Goal: Task Accomplishment & Management: Manage account settings

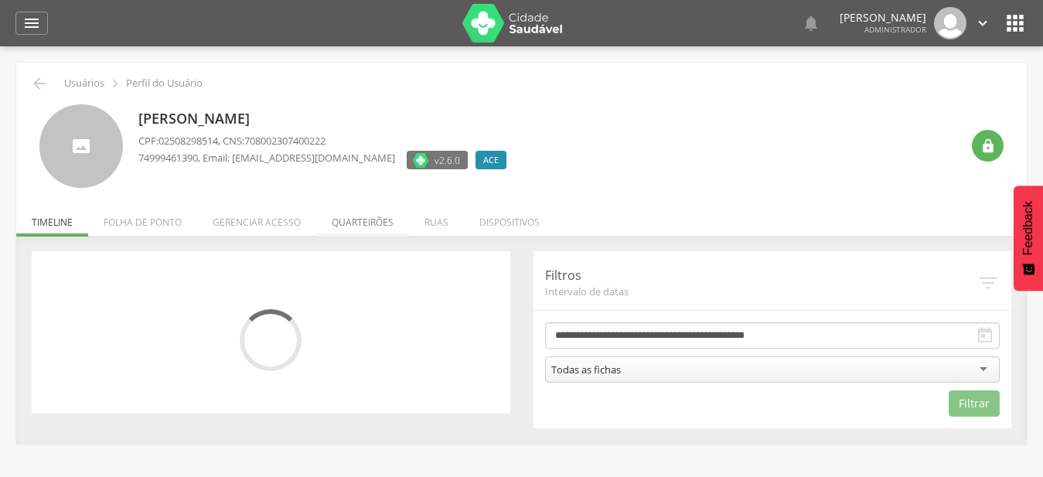
click at [370, 224] on li "Quarteirões" at bounding box center [362, 218] width 93 height 36
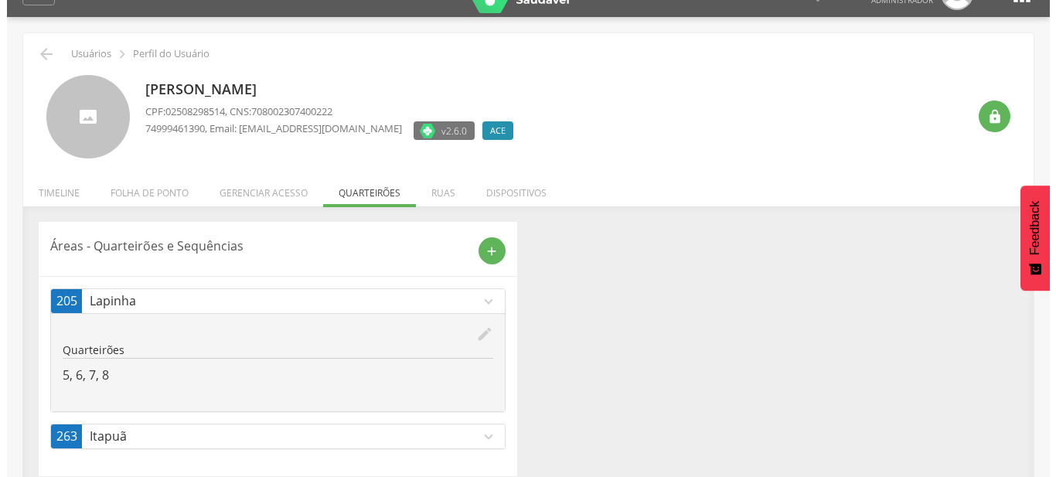
scroll to position [46, 0]
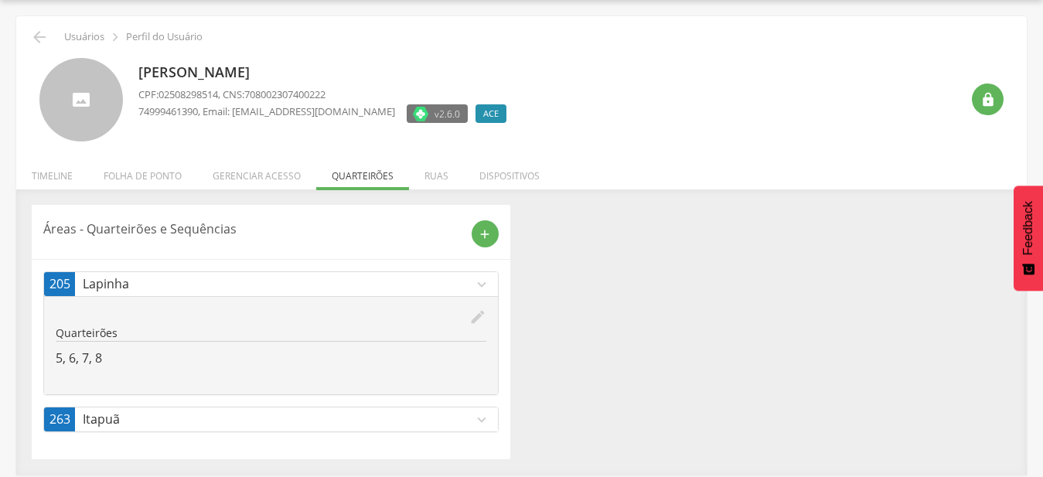
click at [481, 290] on icon "expand_more" at bounding box center [481, 284] width 17 height 17
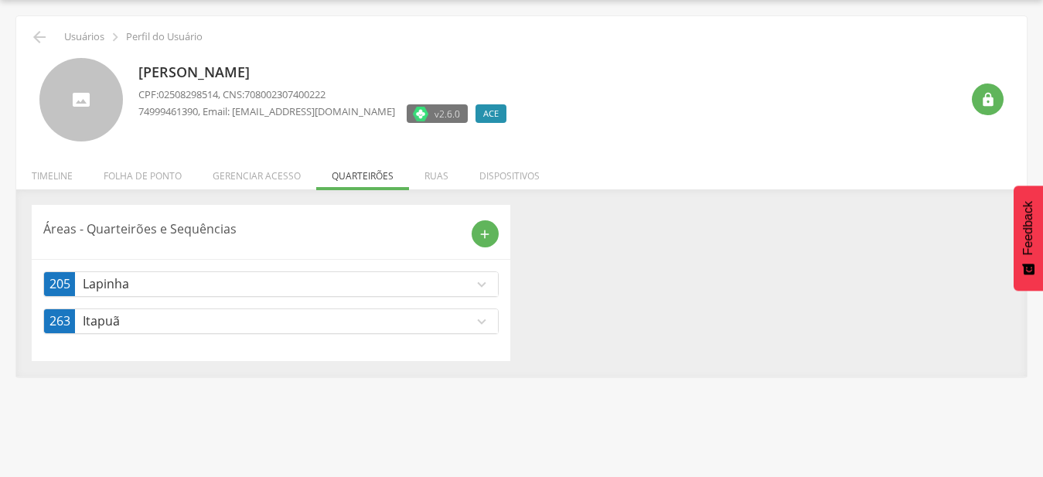
click at [479, 284] on icon "expand_more" at bounding box center [481, 284] width 17 height 17
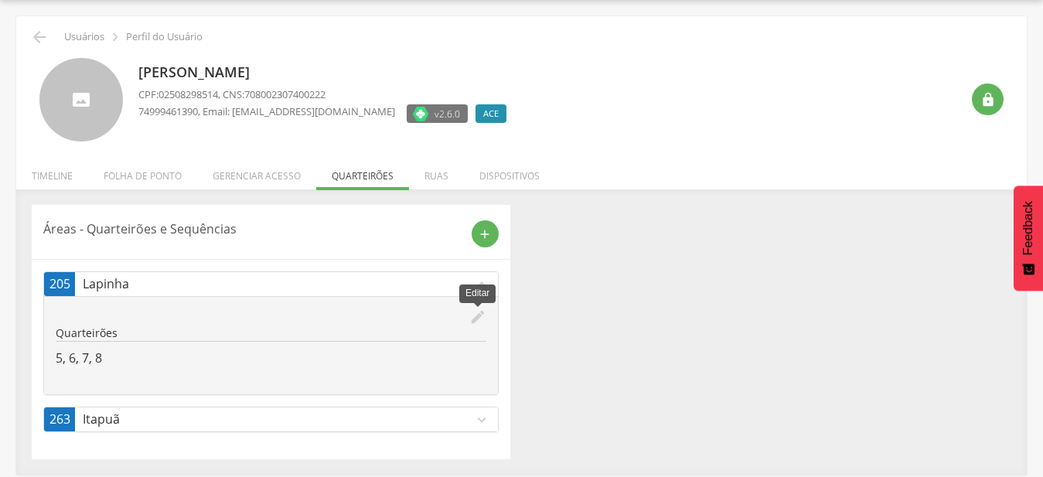
click at [479, 321] on icon "edit" at bounding box center [477, 316] width 17 height 17
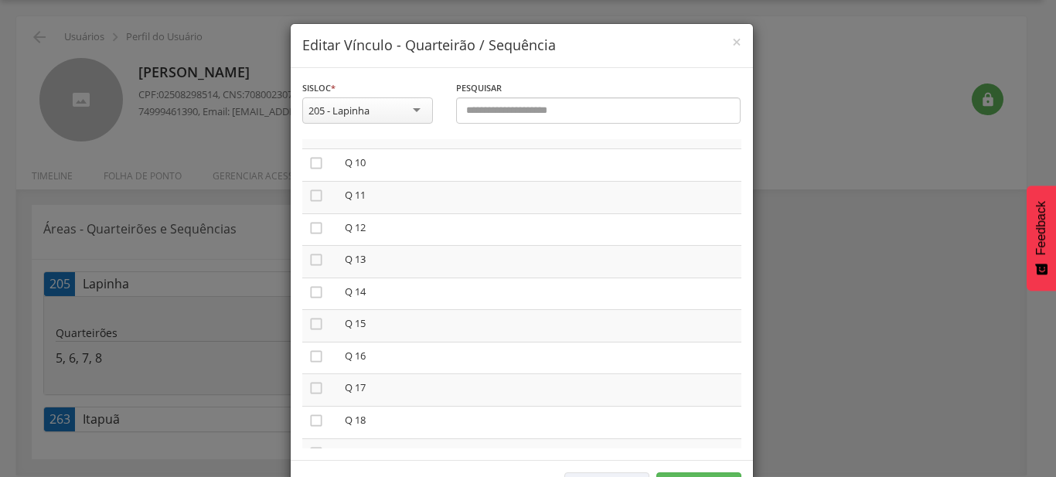
scroll to position [353, 0]
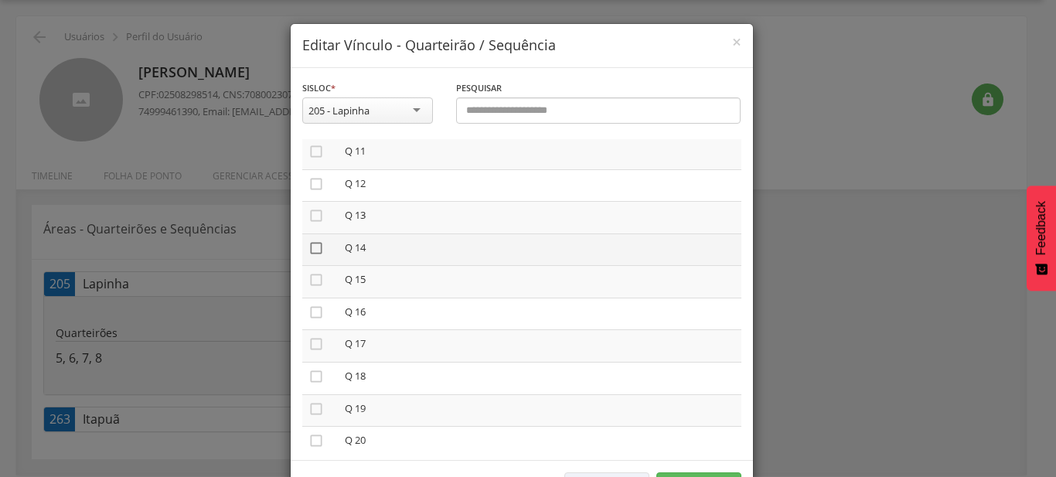
click at [313, 244] on icon "" at bounding box center [315, 247] width 15 height 15
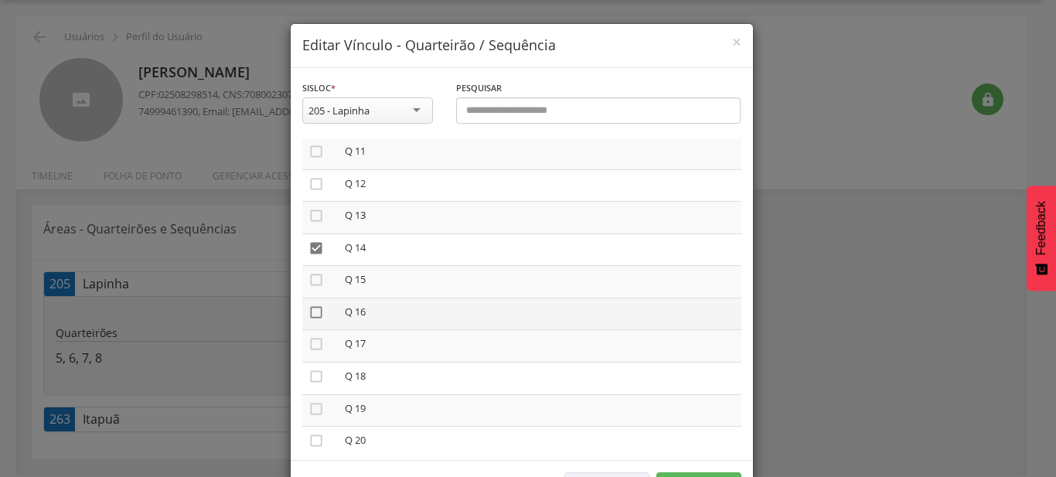
drag, startPoint x: 307, startPoint y: 275, endPoint x: 308, endPoint y: 302, distance: 27.1
click at [308, 276] on icon "" at bounding box center [315, 279] width 15 height 15
click at [308, 307] on icon "" at bounding box center [315, 312] width 15 height 15
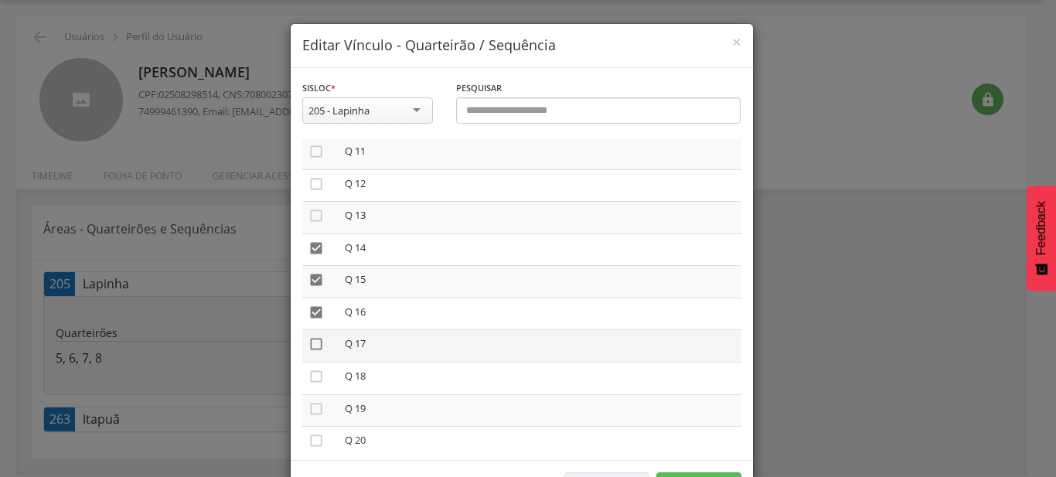
click at [309, 340] on icon "" at bounding box center [315, 343] width 15 height 15
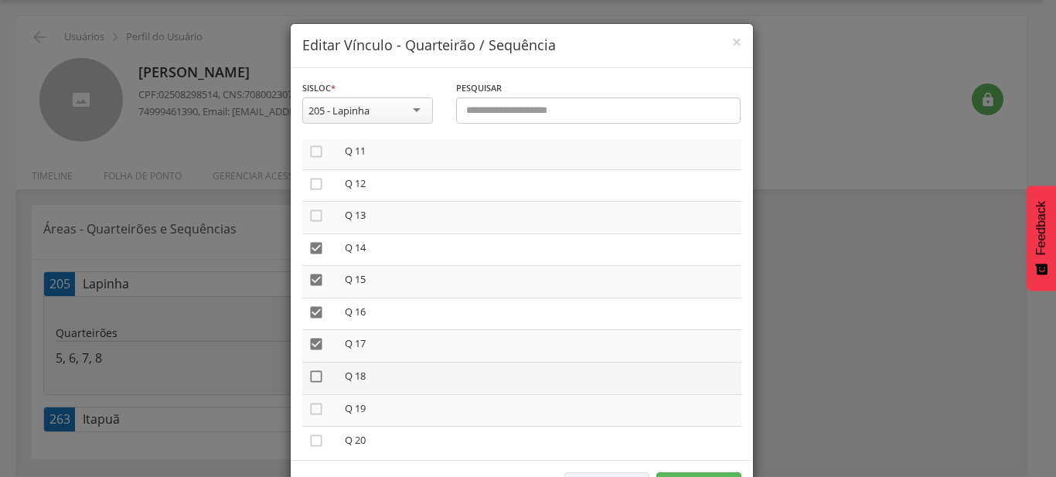
click at [308, 374] on icon "" at bounding box center [315, 376] width 15 height 15
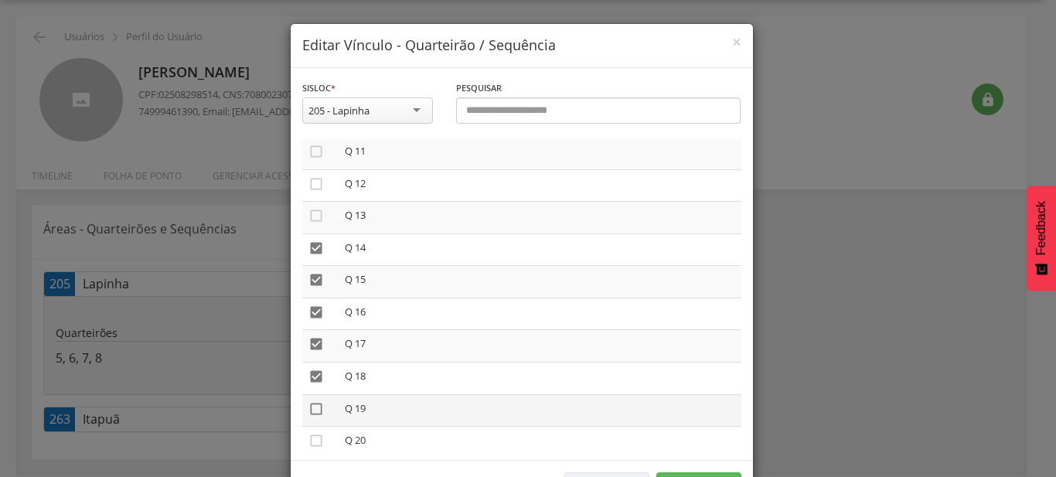
click at [311, 404] on icon "" at bounding box center [315, 408] width 15 height 15
click at [309, 434] on icon "" at bounding box center [315, 440] width 15 height 15
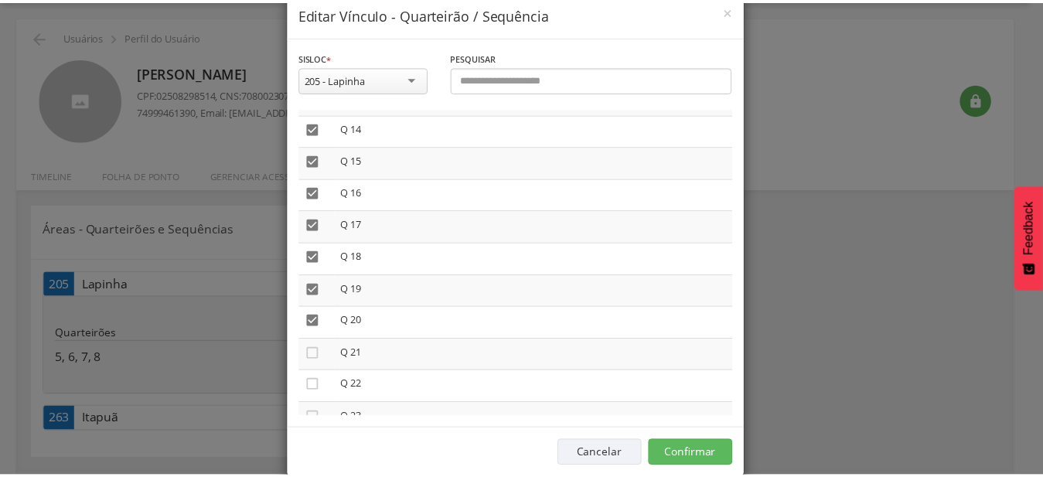
scroll to position [57, 0]
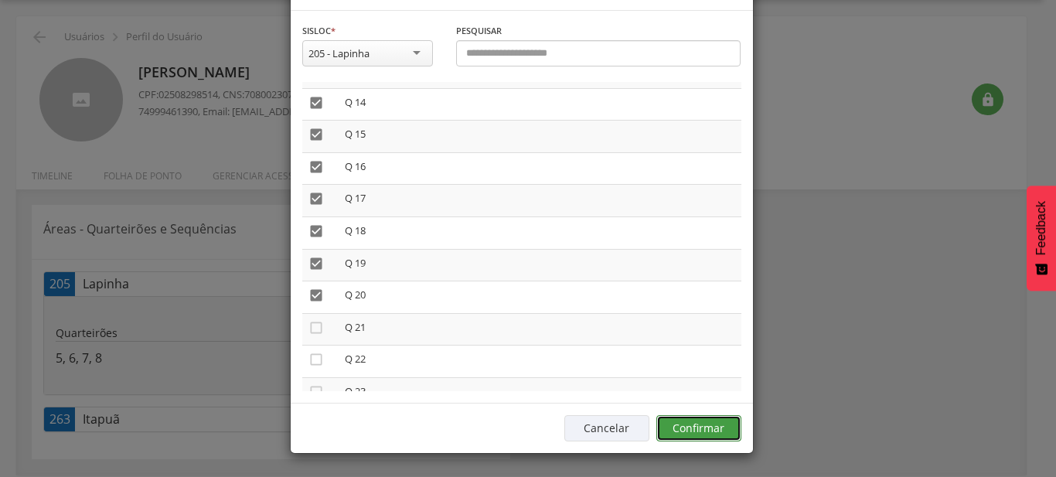
click at [707, 424] on button "Confirmar" at bounding box center [698, 428] width 85 height 26
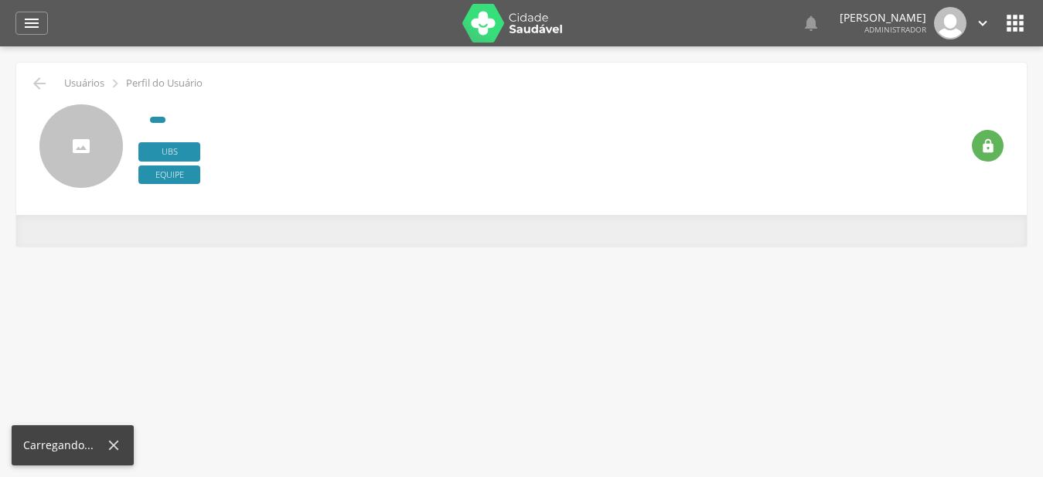
type input "**********"
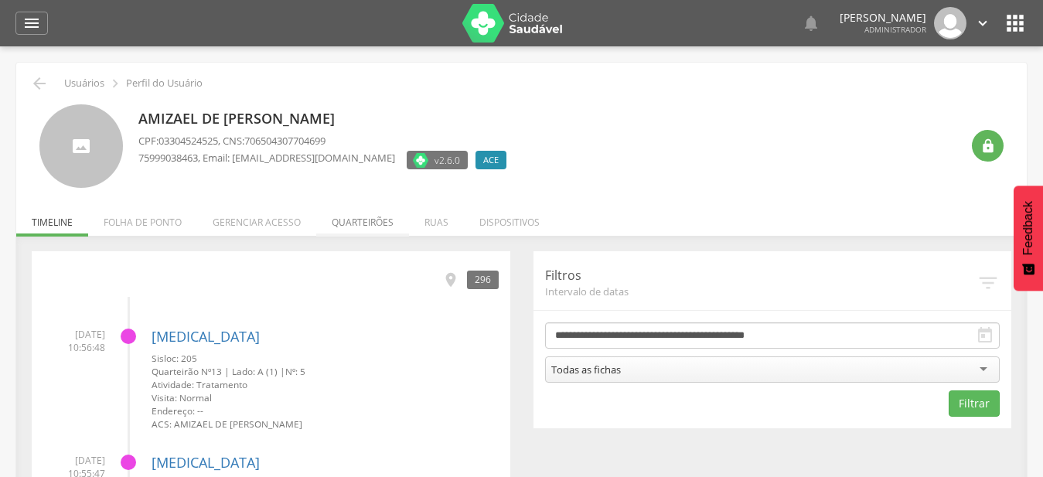
click at [387, 222] on li "Quarteirões" at bounding box center [362, 218] width 93 height 36
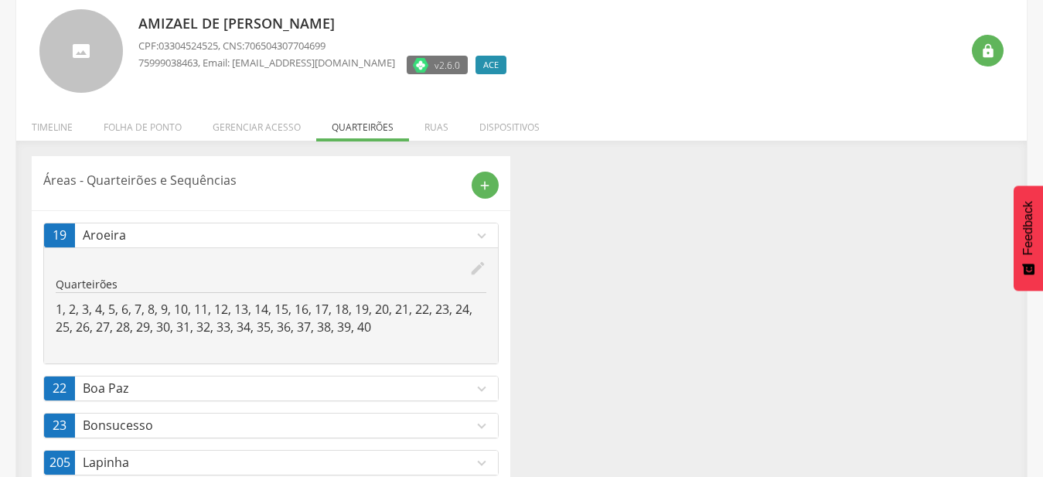
scroll to position [174, 0]
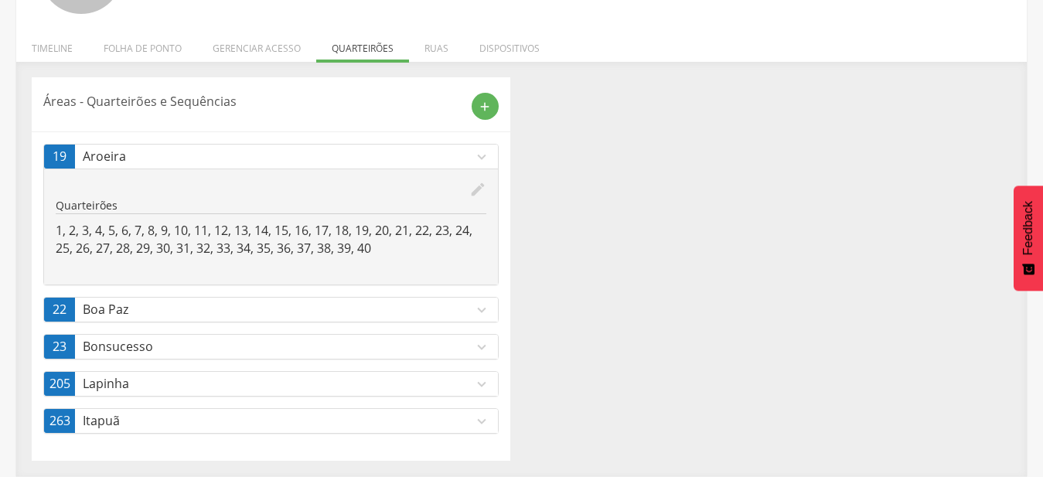
click at [475, 378] on icon "expand_more" at bounding box center [481, 384] width 17 height 17
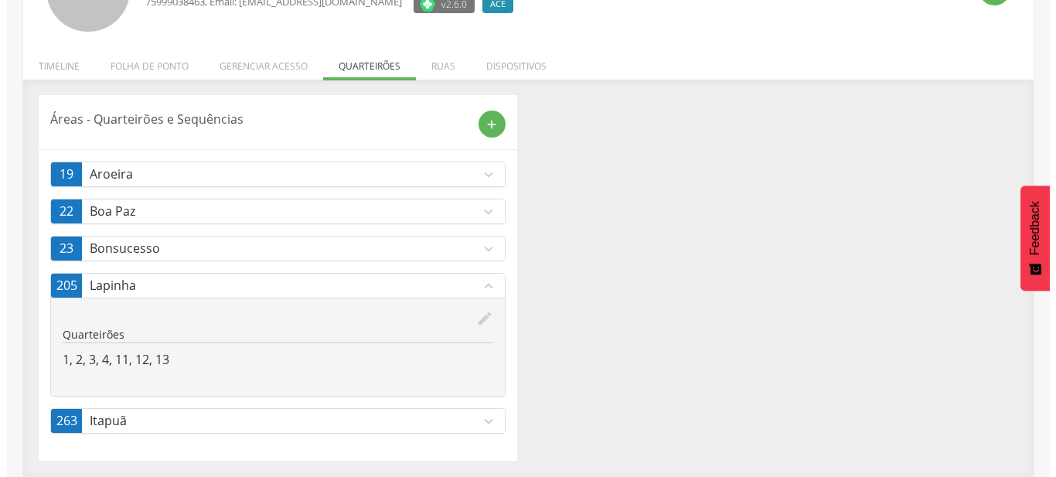
scroll to position [156, 0]
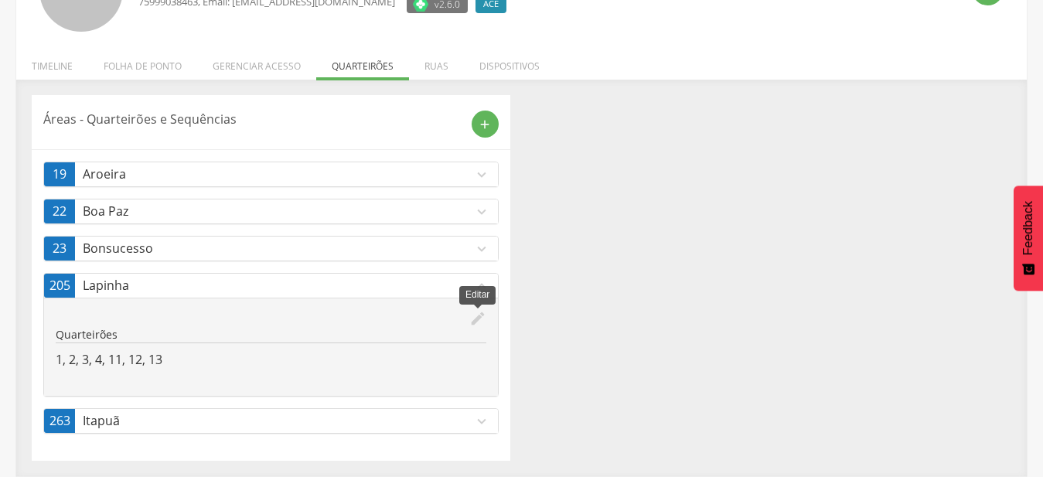
click at [482, 320] on icon "edit" at bounding box center [477, 318] width 17 height 17
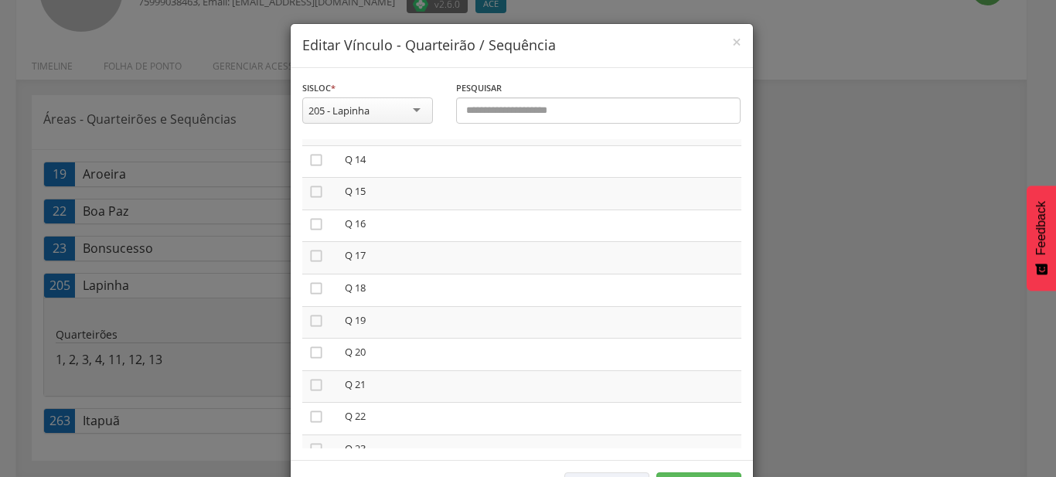
scroll to position [617, 0]
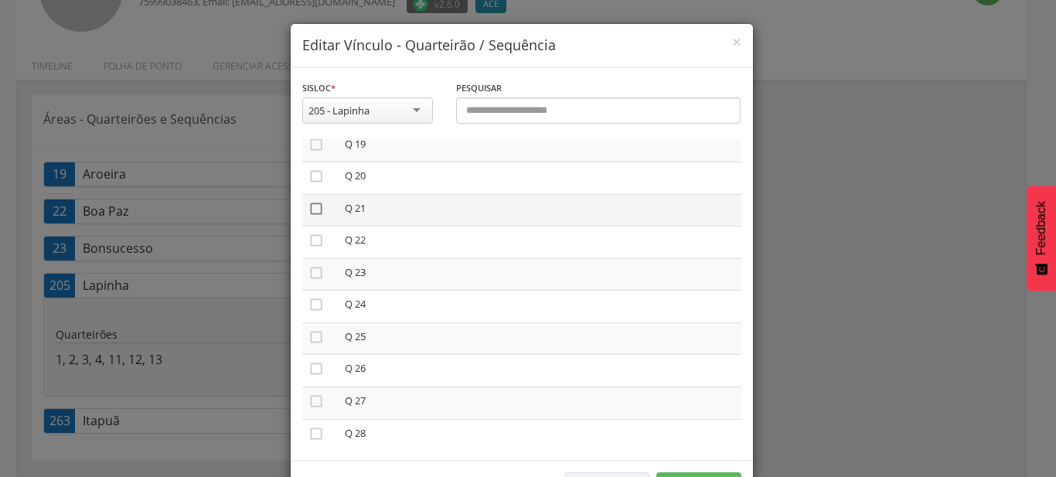
click at [308, 206] on icon "" at bounding box center [315, 208] width 15 height 15
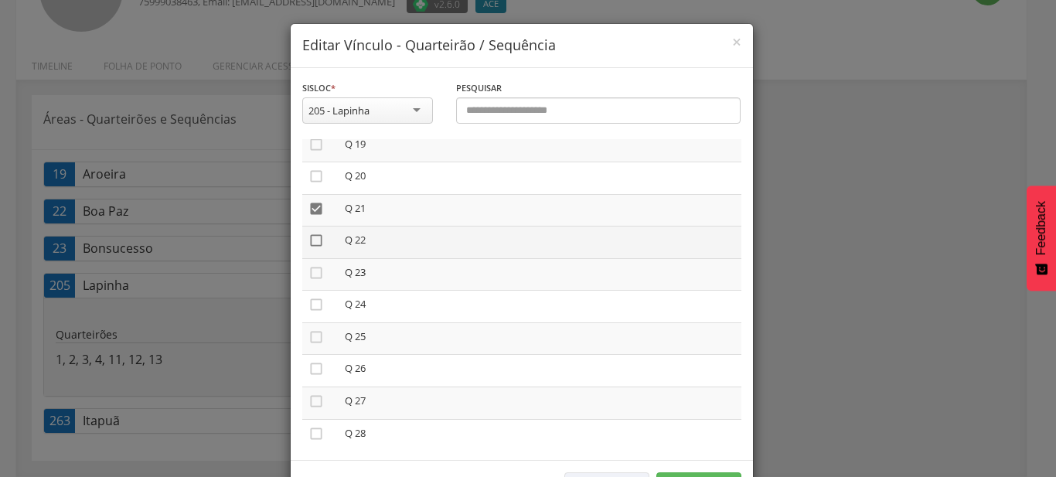
click at [312, 233] on icon "" at bounding box center [315, 240] width 15 height 15
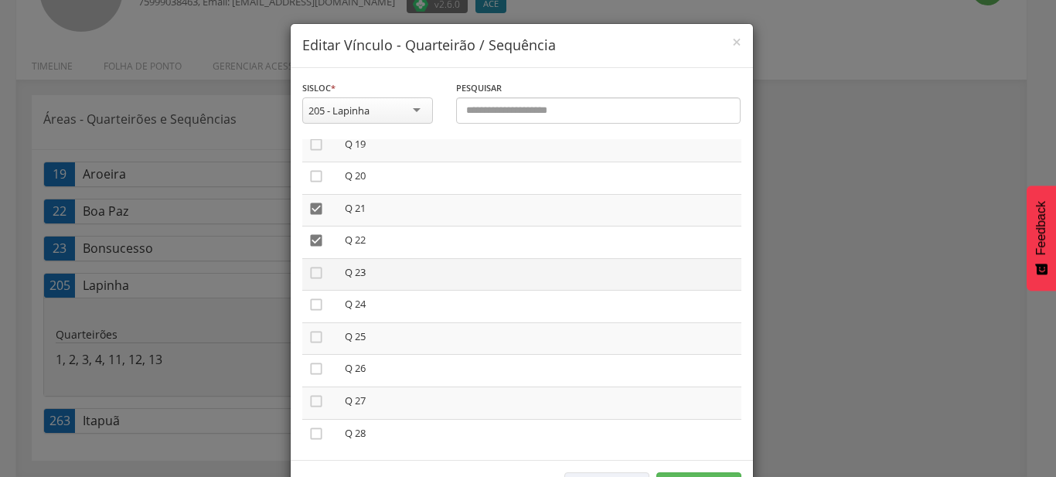
scroll to position [705, 0]
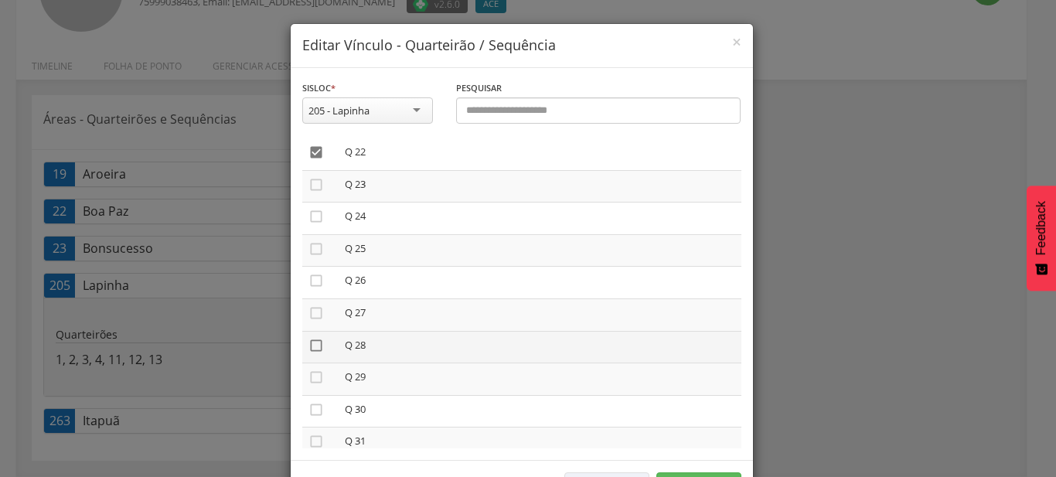
click at [316, 338] on icon "" at bounding box center [315, 345] width 15 height 15
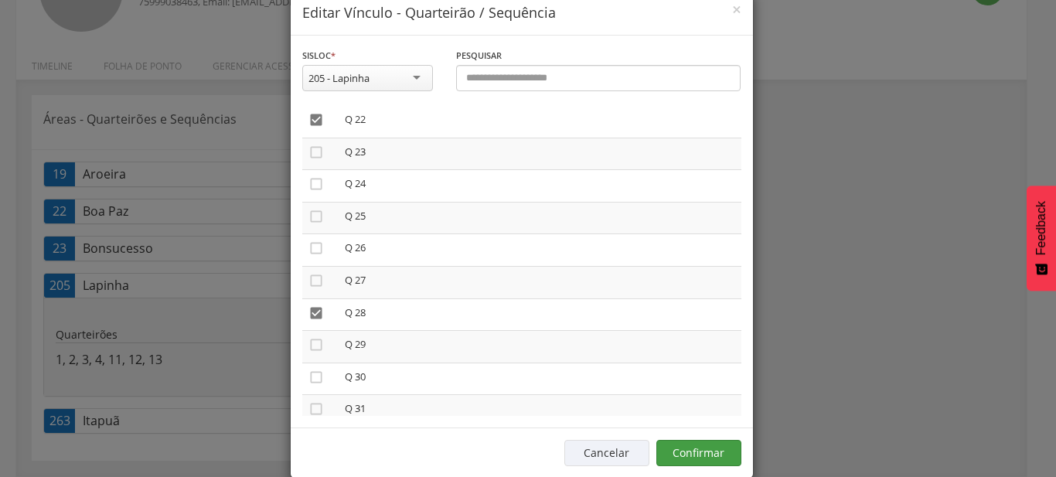
scroll to position [57, 0]
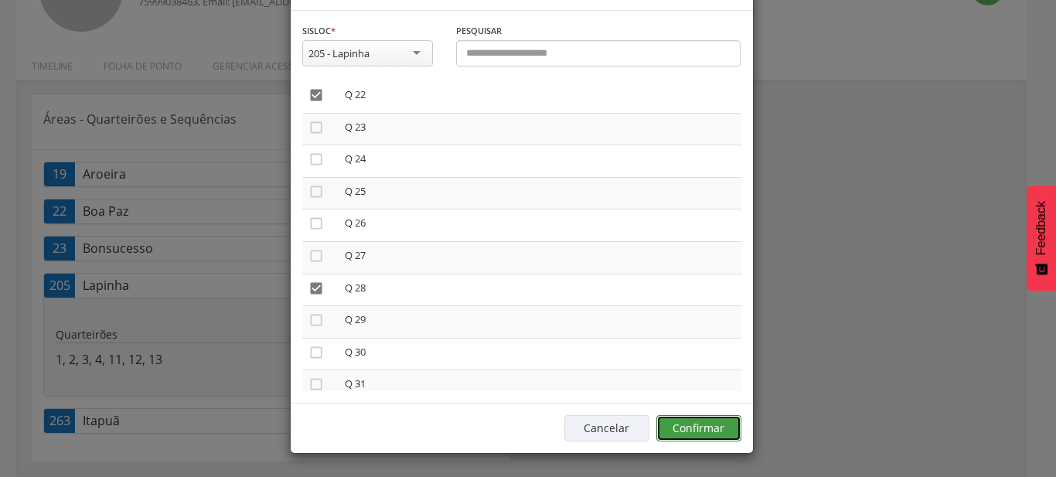
click at [697, 426] on button "Confirmar" at bounding box center [698, 428] width 85 height 26
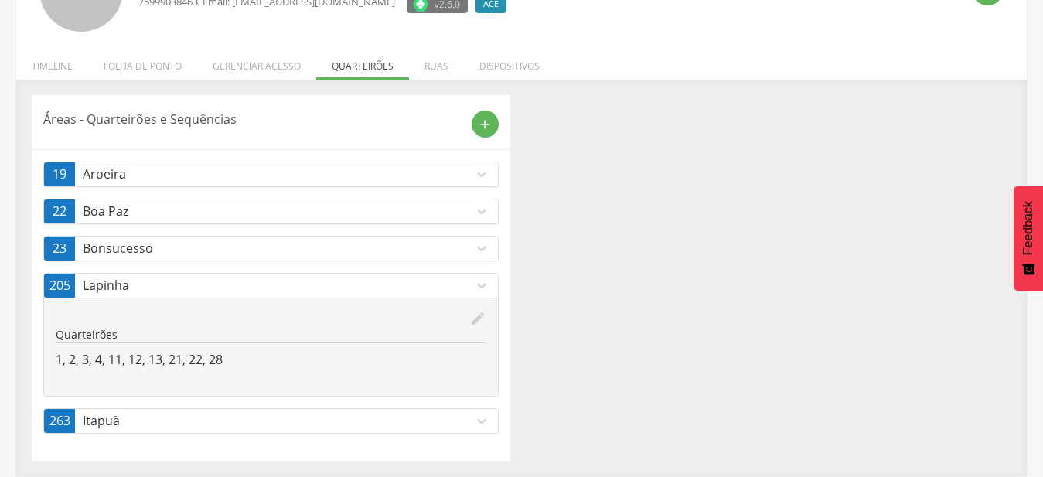
scroll to position [0, 0]
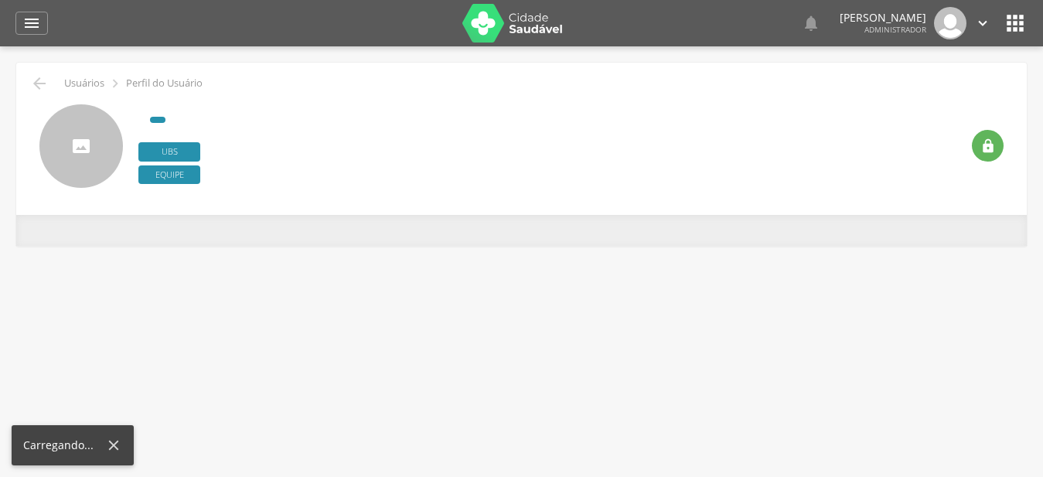
type input "**********"
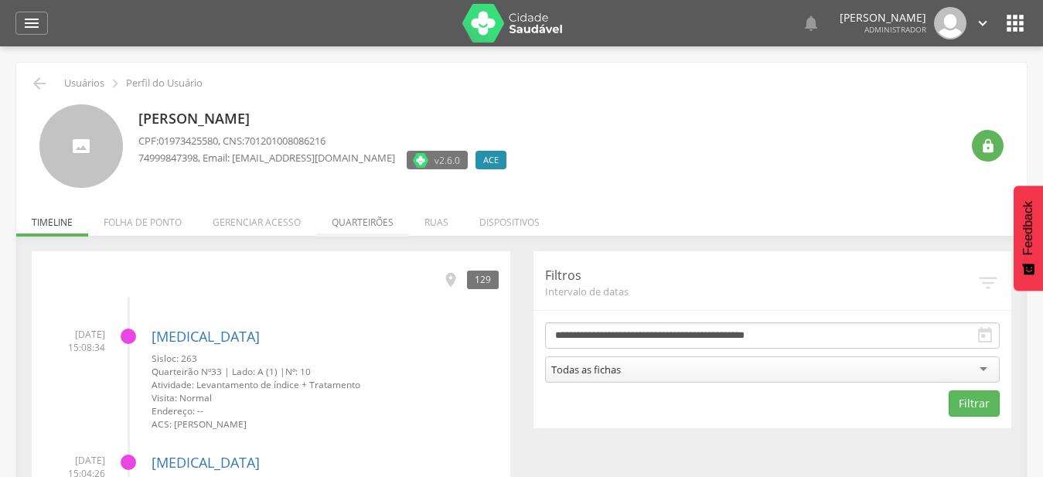
click at [389, 226] on li "Quarteirões" at bounding box center [362, 218] width 93 height 36
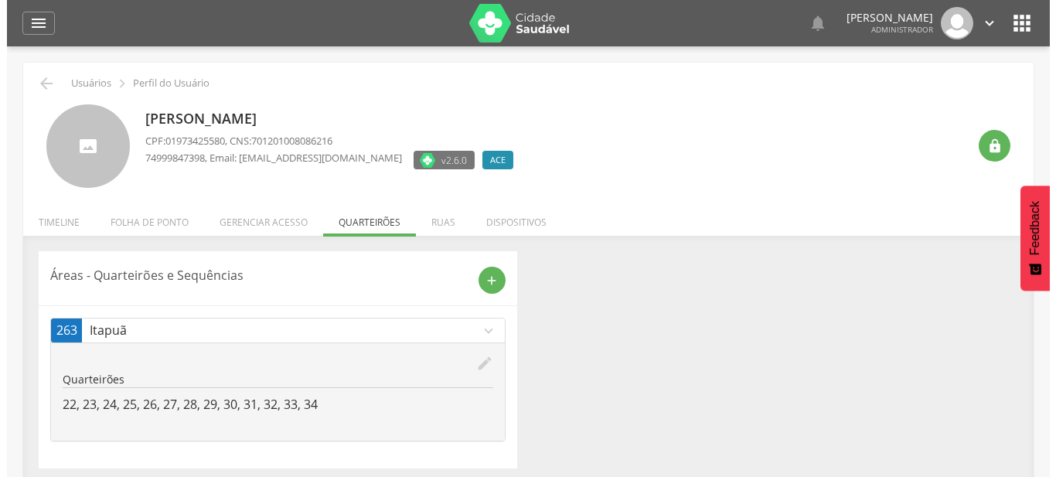
scroll to position [46, 0]
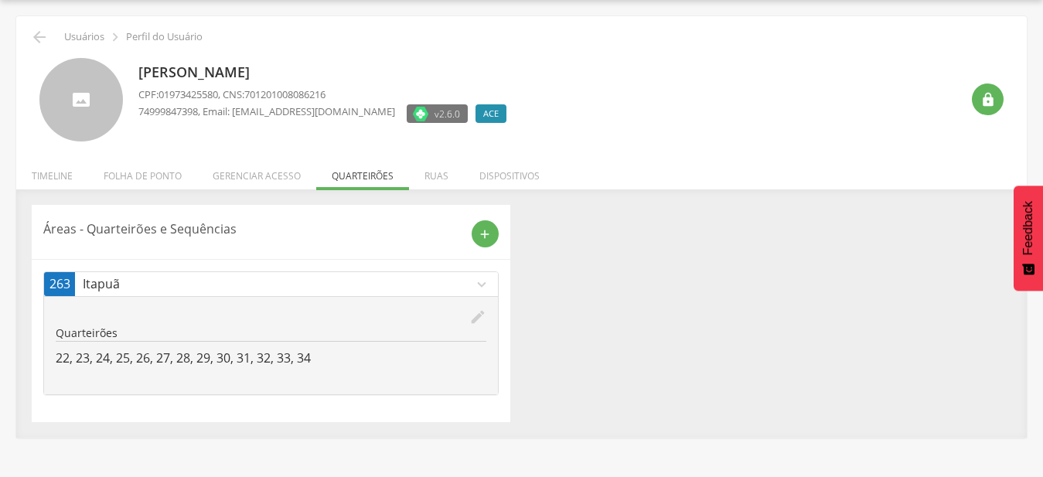
click at [455, 291] on p "Itapuã" at bounding box center [278, 284] width 390 height 18
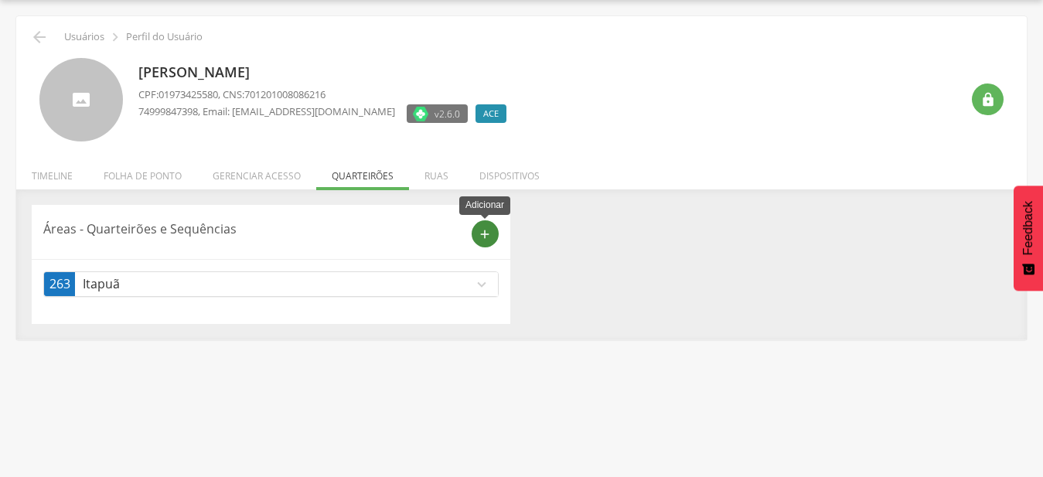
click at [473, 232] on div "add" at bounding box center [485, 233] width 27 height 27
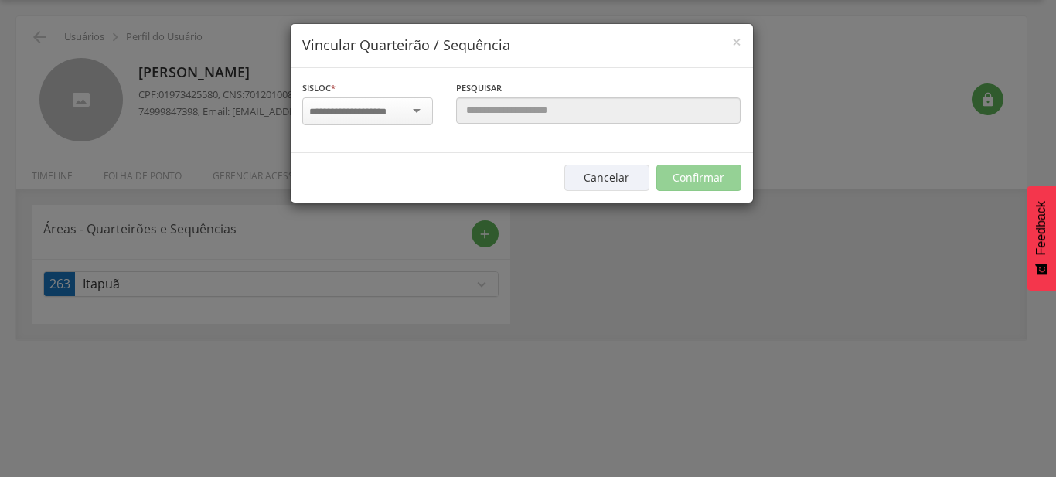
click at [403, 109] on input "select-one" at bounding box center [357, 112] width 97 height 14
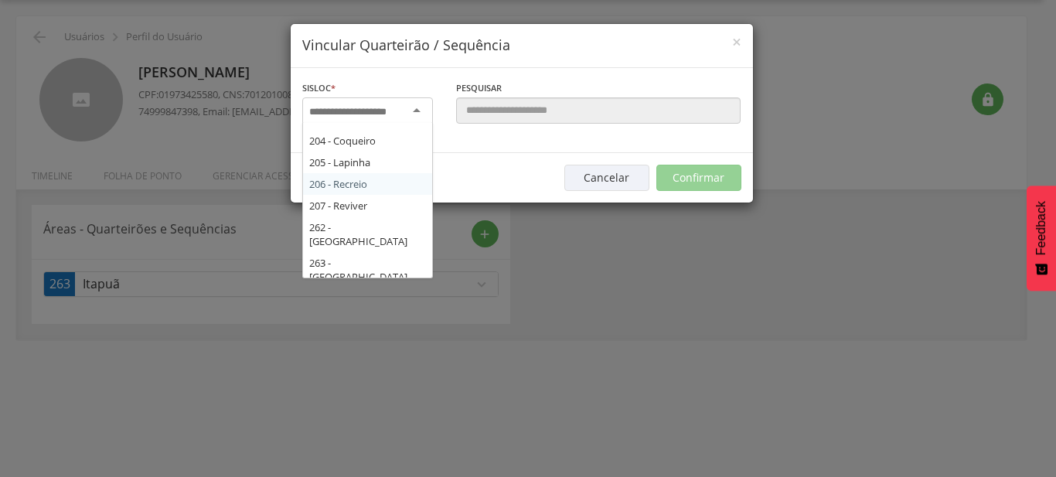
scroll to position [263, 0]
click at [386, 145] on div "Sisloc * 17 - Angico 18 - [GEOGRAPHIC_DATA] 19 - [GEOGRAPHIC_DATA] 21 - [GEOGRA…" at bounding box center [522, 110] width 462 height 85
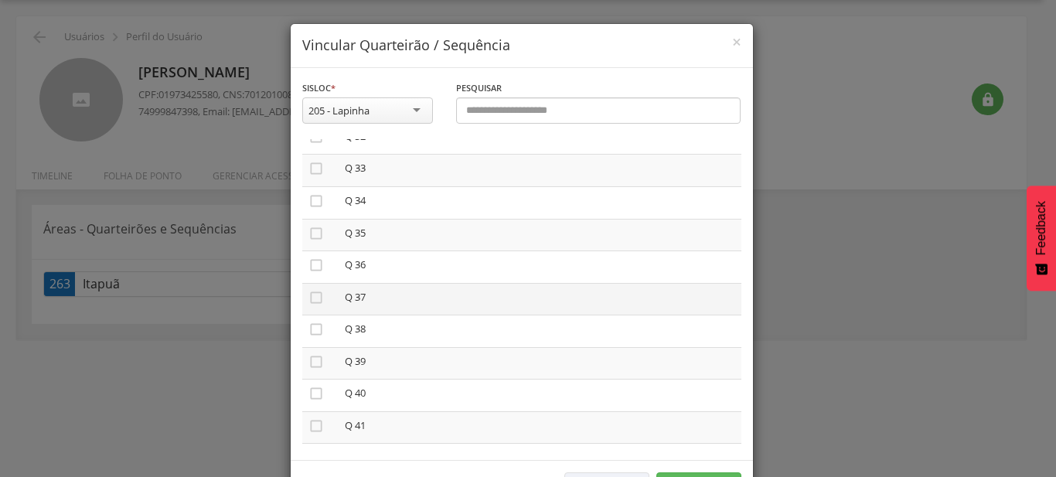
scroll to position [954, 0]
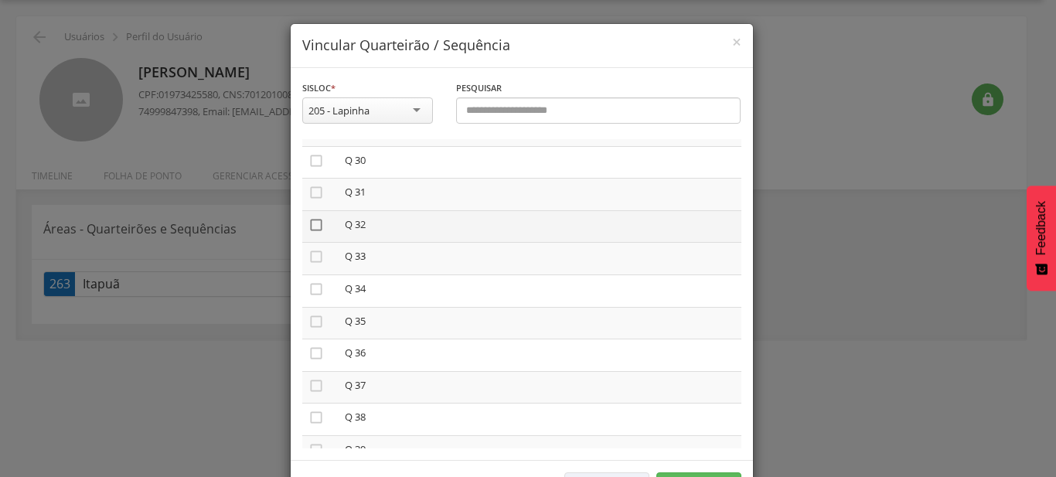
click at [315, 217] on icon "" at bounding box center [315, 224] width 15 height 15
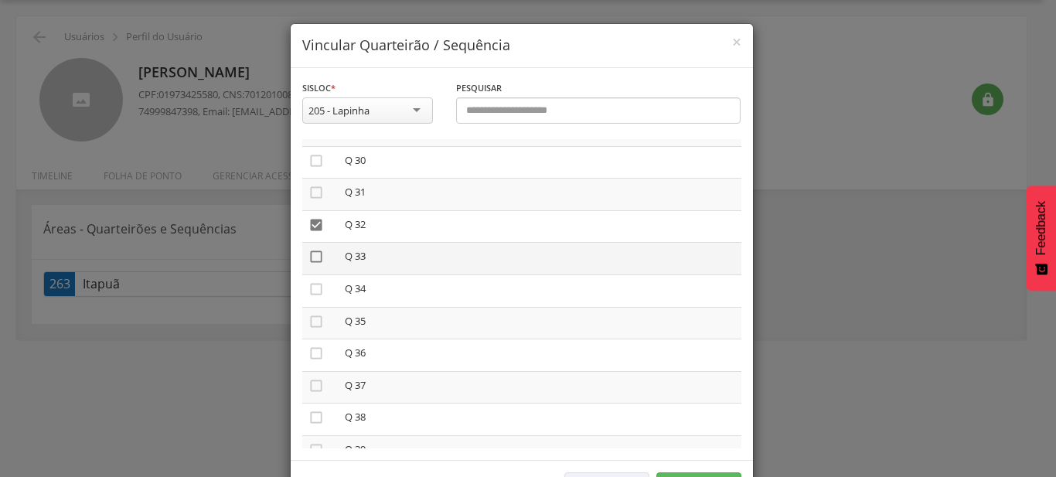
click at [311, 252] on icon "" at bounding box center [315, 256] width 15 height 15
click at [308, 314] on icon "" at bounding box center [315, 321] width 15 height 15
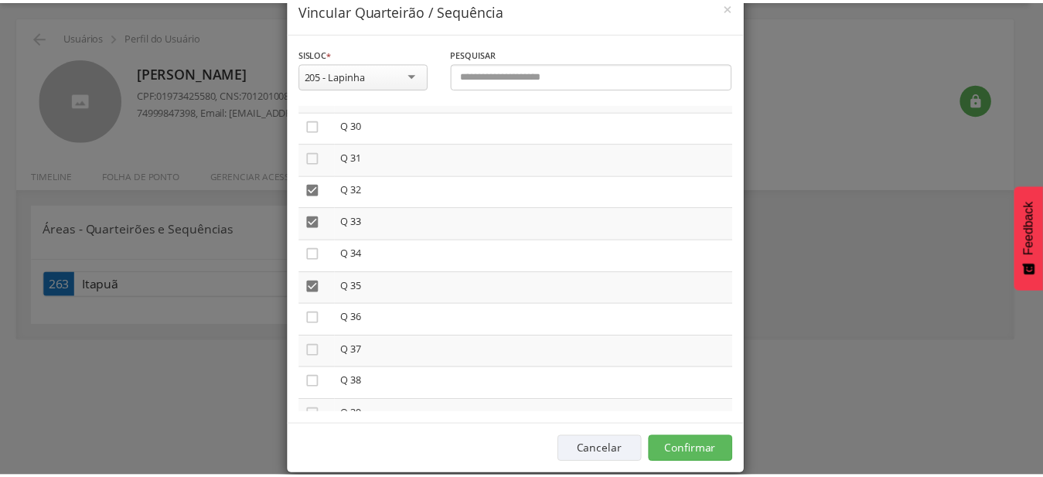
scroll to position [57, 0]
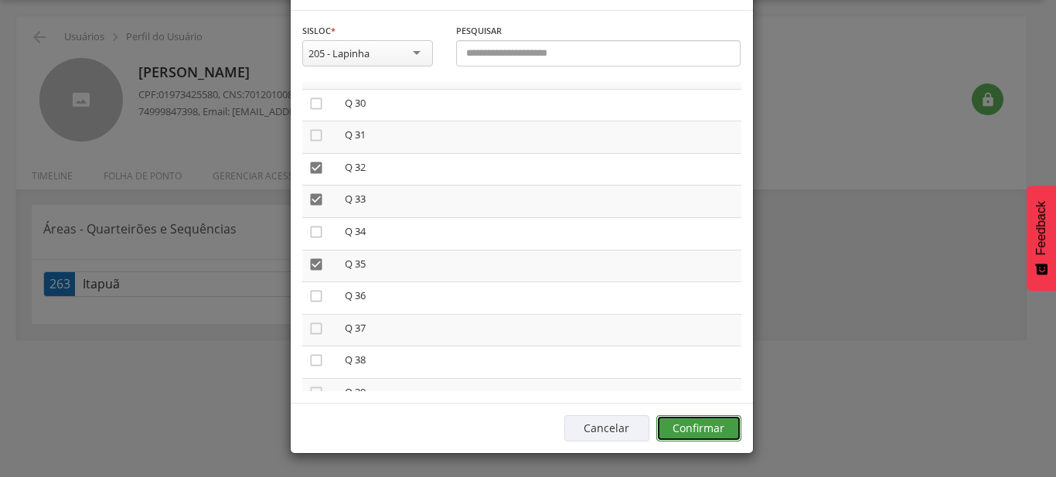
click at [710, 418] on button "Confirmar" at bounding box center [698, 428] width 85 height 26
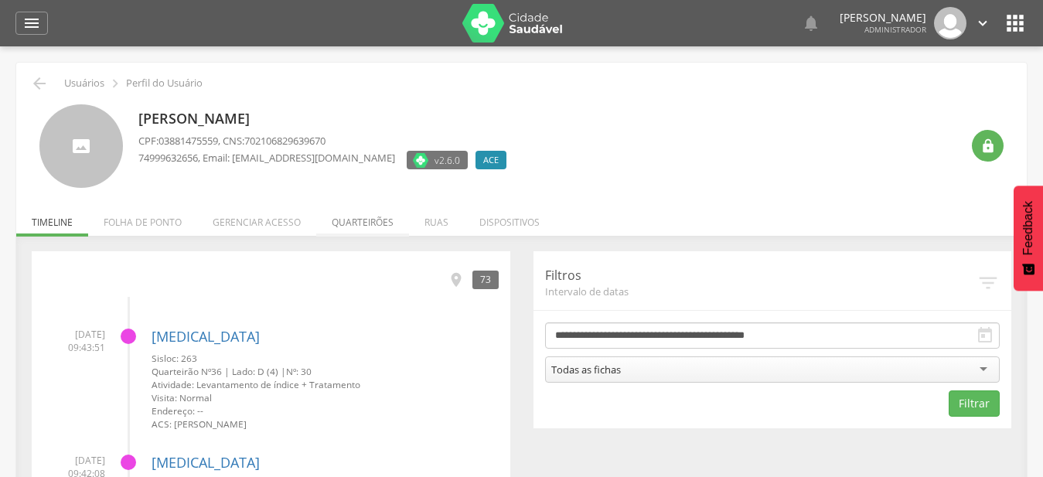
click at [364, 225] on li "Quarteirões" at bounding box center [362, 218] width 93 height 36
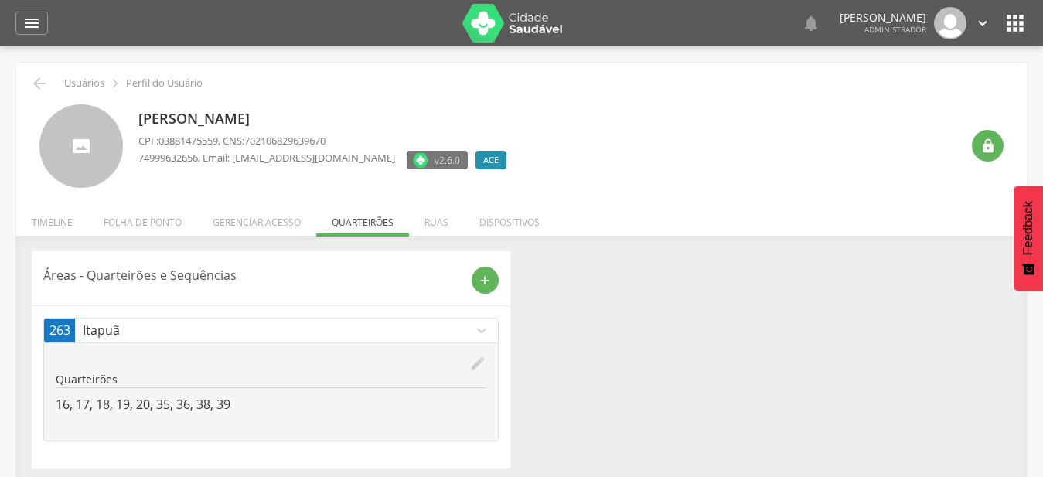
scroll to position [46, 0]
